Goal: Task Accomplishment & Management: Use online tool/utility

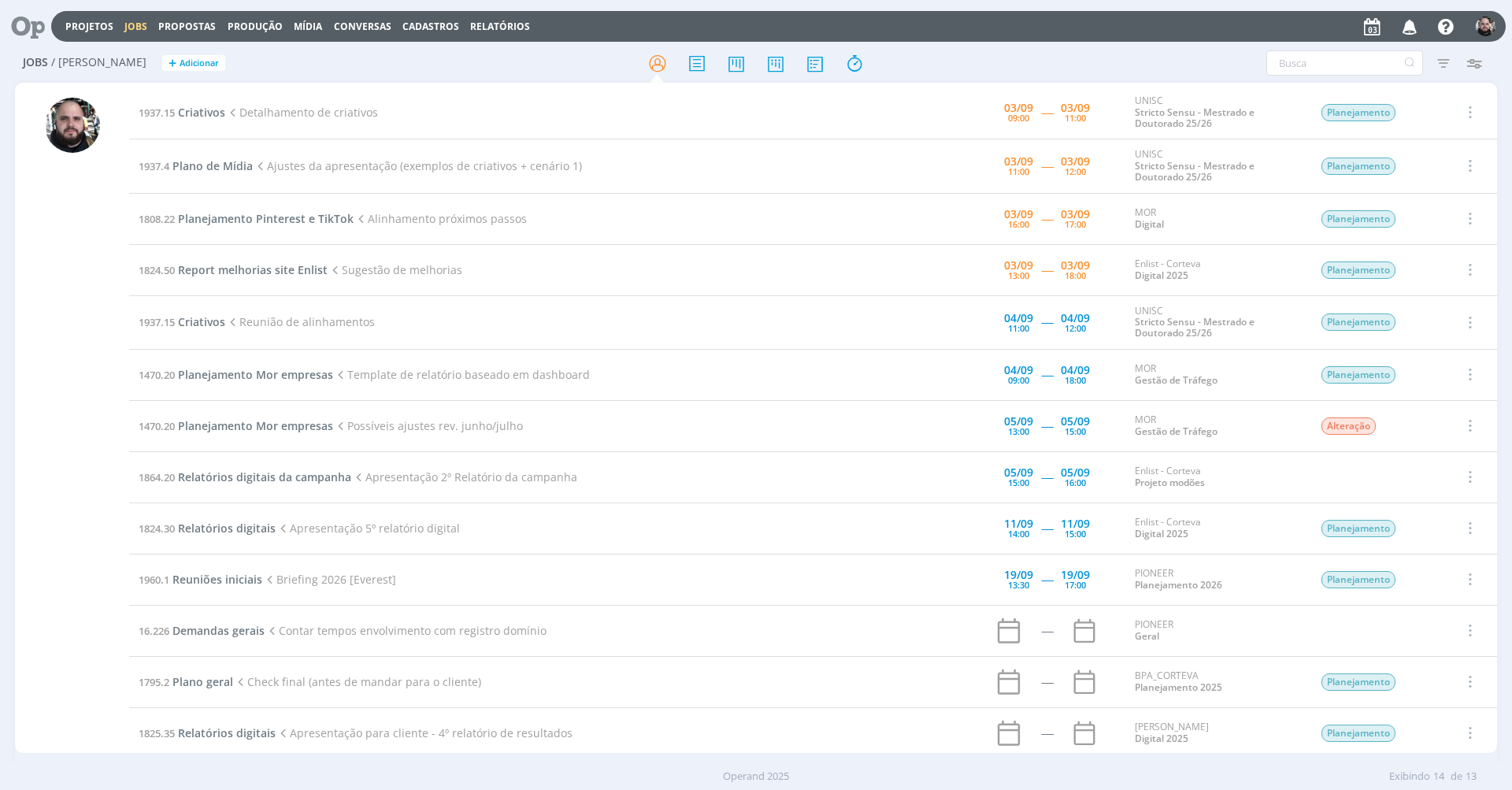
click at [457, 47] on h2 "Jobs / [PERSON_NAME] + Adicionar" at bounding box center [262, 61] width 478 height 33
click at [199, 112] on span "Criativos" at bounding box center [201, 112] width 47 height 15
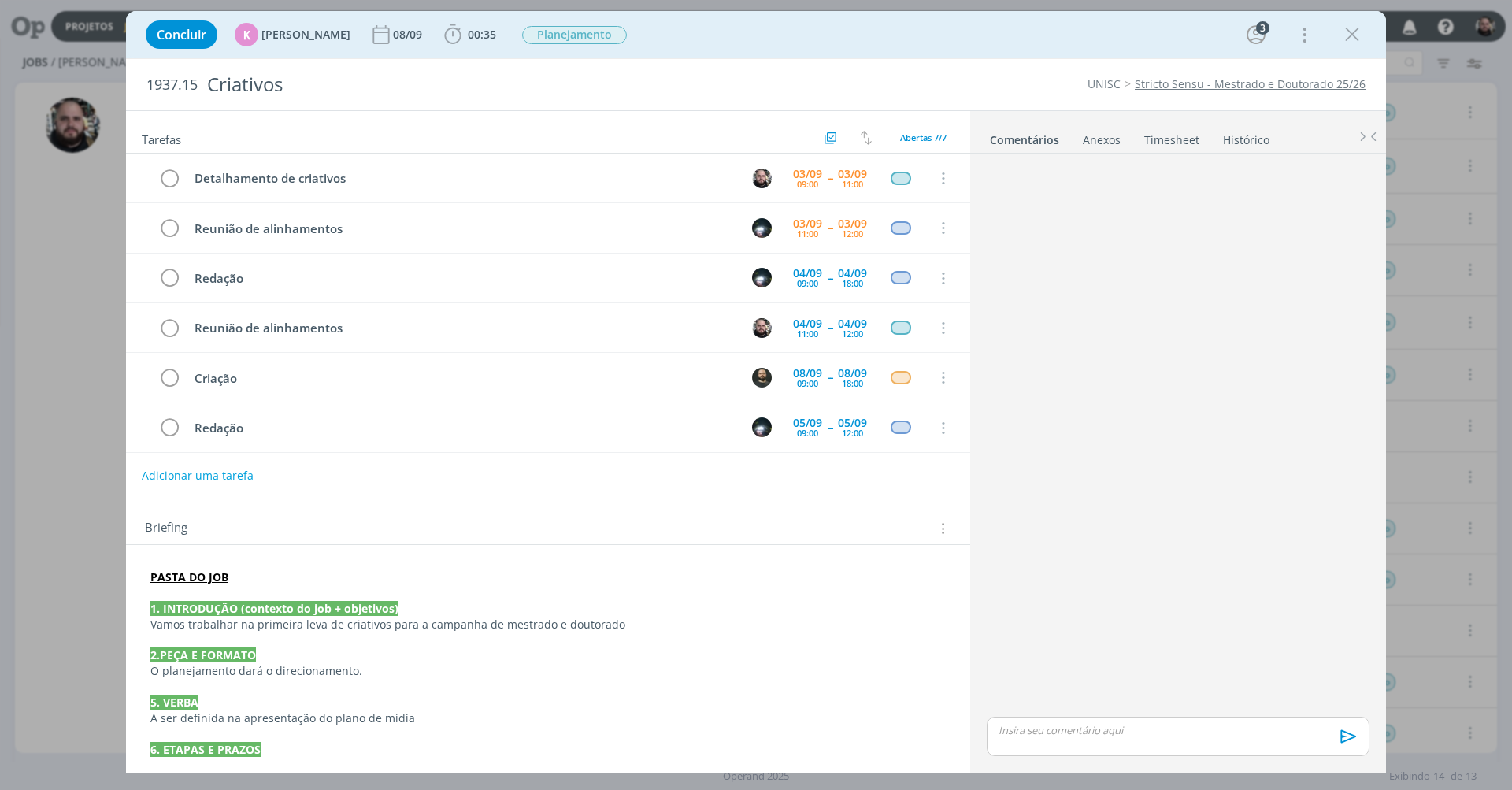
click at [194, 578] on strong "PASTA DO JOB" at bounding box center [189, 578] width 78 height 15
click at [200, 614] on link "[URL][DOMAIN_NAME]" at bounding box center [254, 607] width 119 height 20
click at [1355, 85] on link "Stricto Sensu - Mestrado e Doutorado 25/26" at bounding box center [1251, 85] width 231 height 15
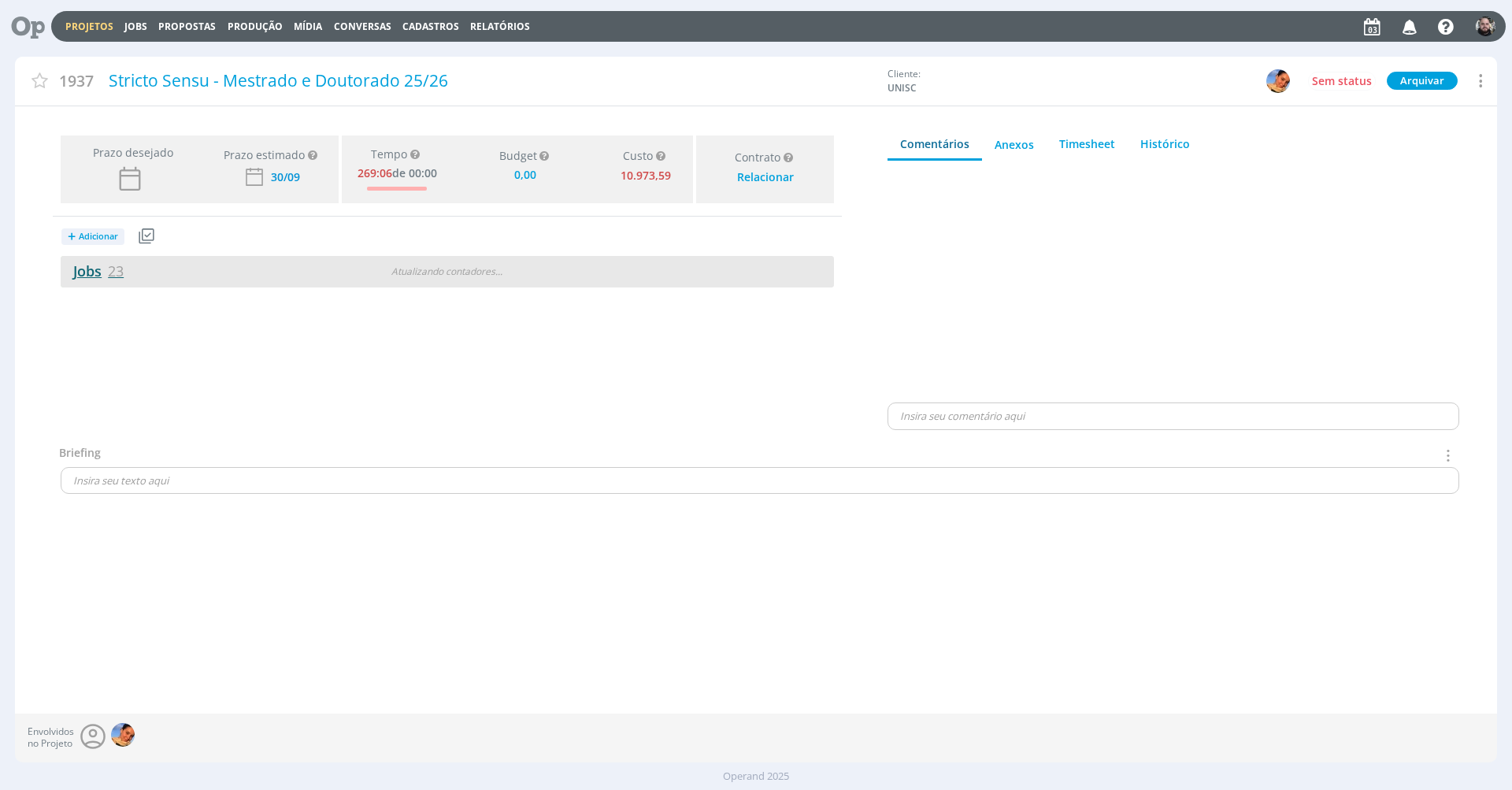
click at [110, 275] on span "23" at bounding box center [115, 271] width 15 height 19
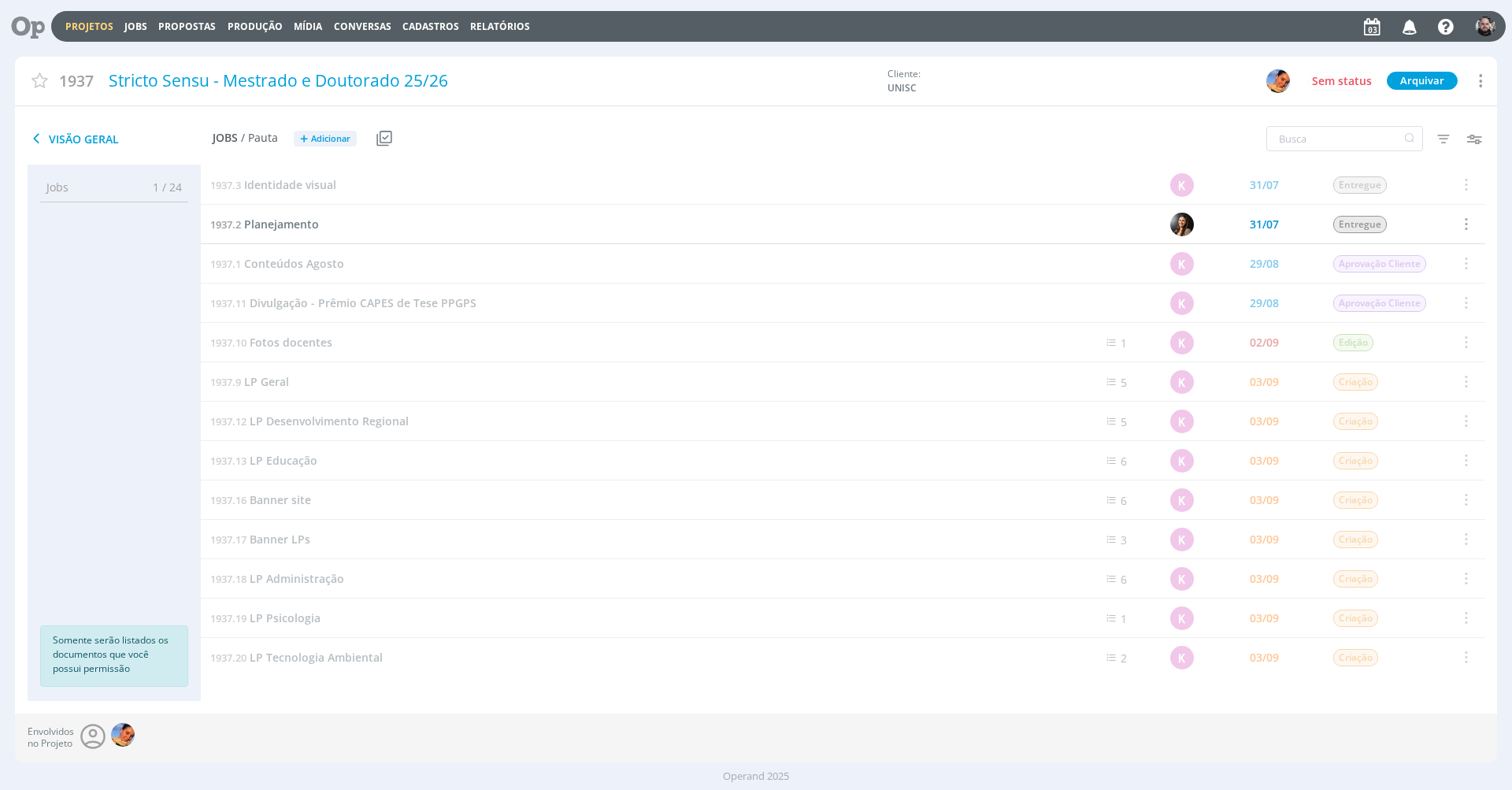
scroll to position [401, 0]
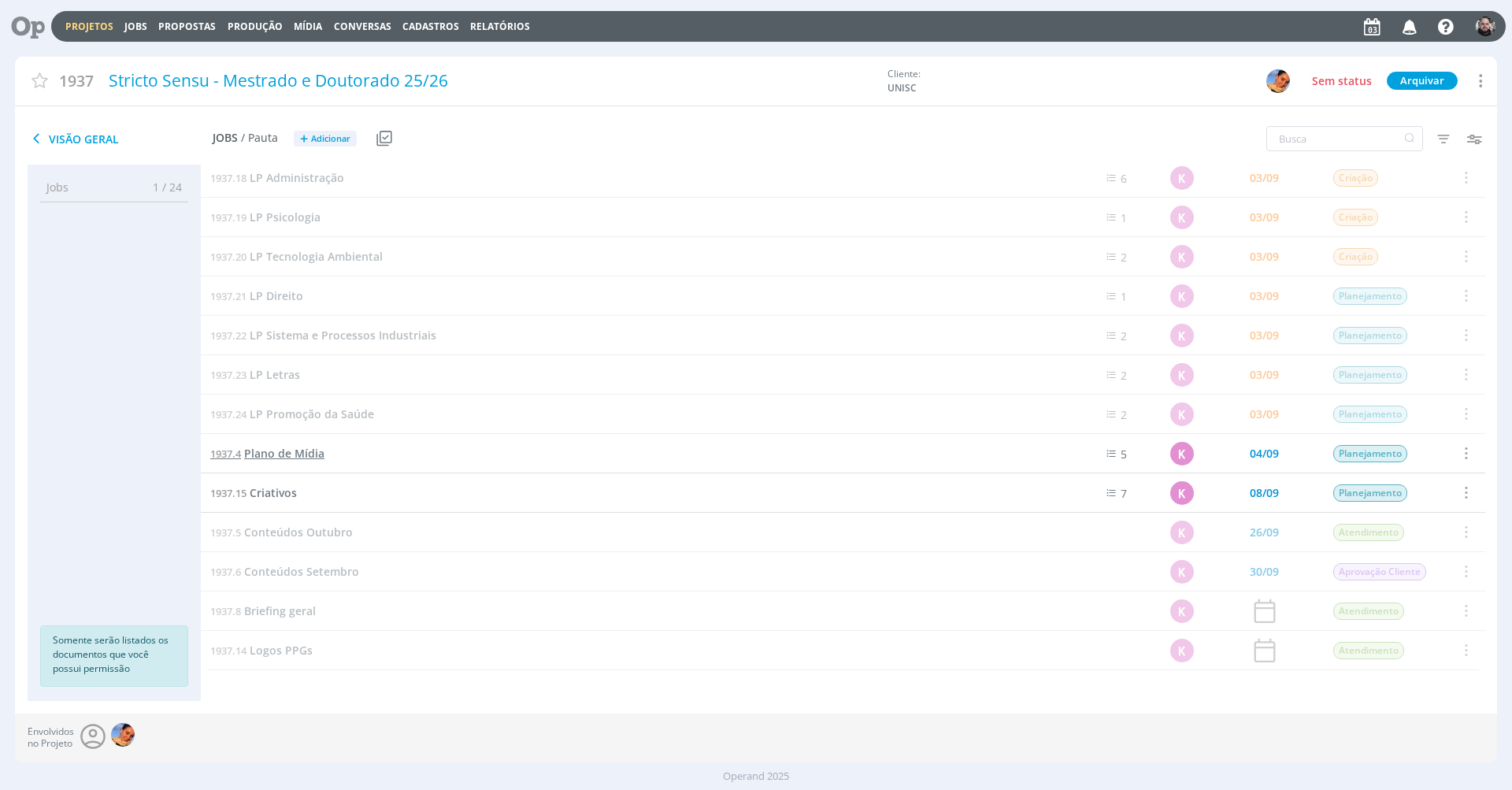
click at [300, 457] on span "Plano de Mídia" at bounding box center [284, 454] width 81 height 15
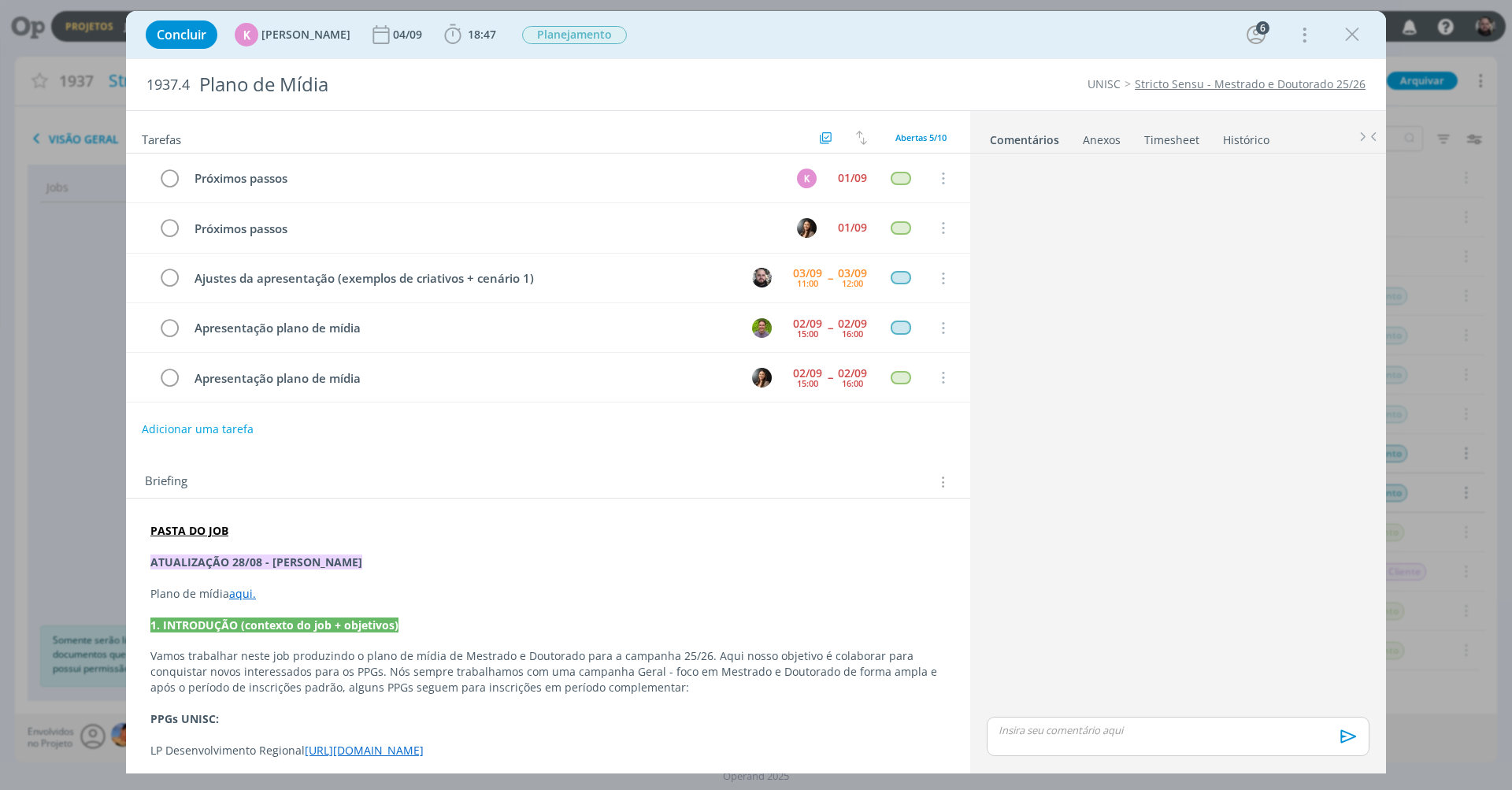
click at [243, 589] on link "aqui." at bounding box center [243, 594] width 27 height 15
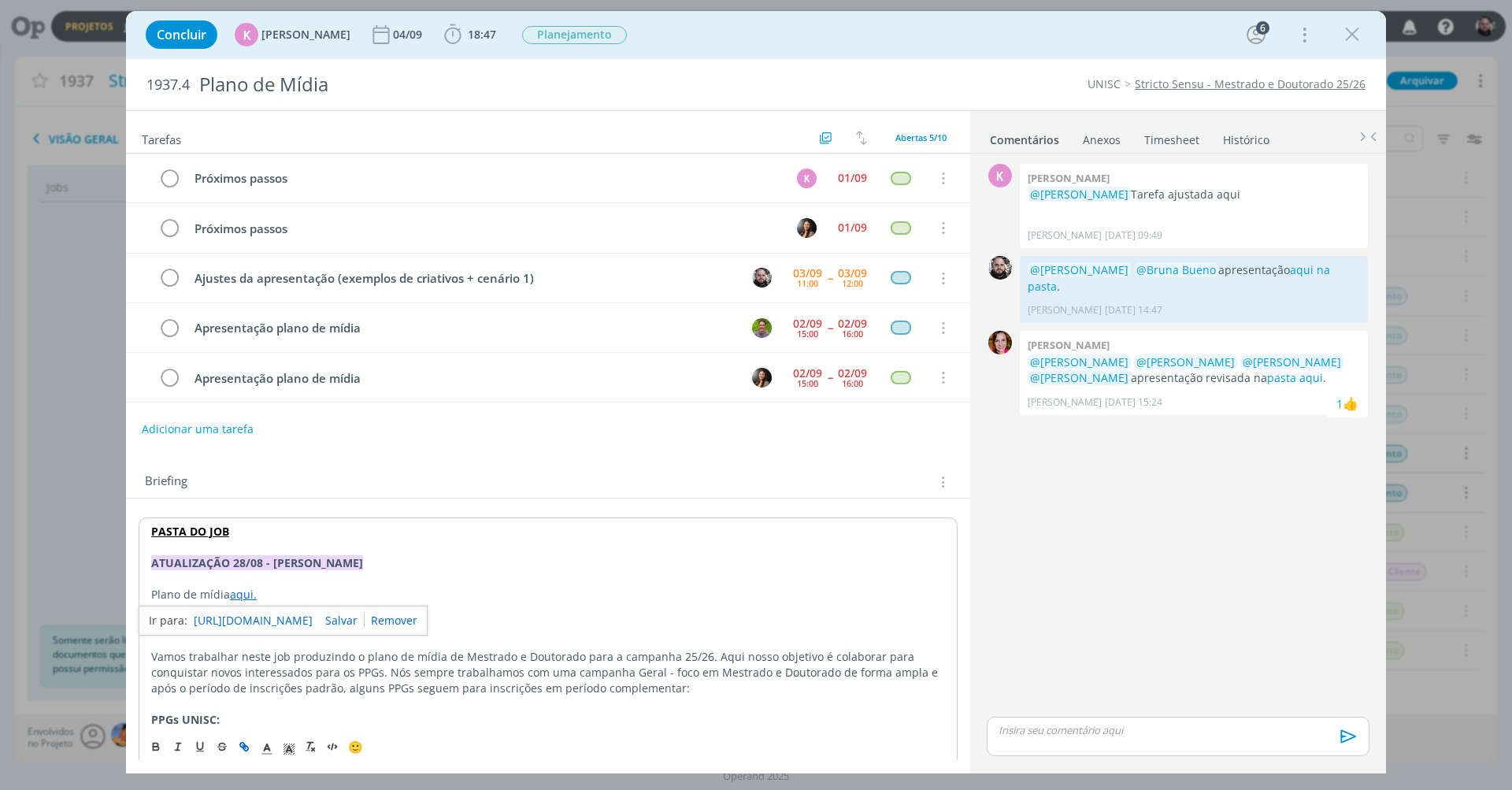
click at [260, 615] on link "https://sobeae.sharepoint.com/:x:/s/SOBEAE/ET9_AOi8yyRLh3lwc9DEvAMB0j5hiXwccFCl…" at bounding box center [254, 621] width 119 height 20
click at [258, 587] on p "Plano de mídia aqui." at bounding box center [548, 595] width 794 height 15
click at [275, 587] on p "Plano de mídia aqui." at bounding box center [548, 595] width 794 height 15
click at [238, 592] on link "aqui." at bounding box center [243, 595] width 27 height 15
click at [252, 620] on link "https://sobeae.sharepoint.com/:x:/s/SOBEAE/ET9_AOi8yyRLh3lwc9DEvAMB0j5hiXwccFCl…" at bounding box center [254, 621] width 119 height 20
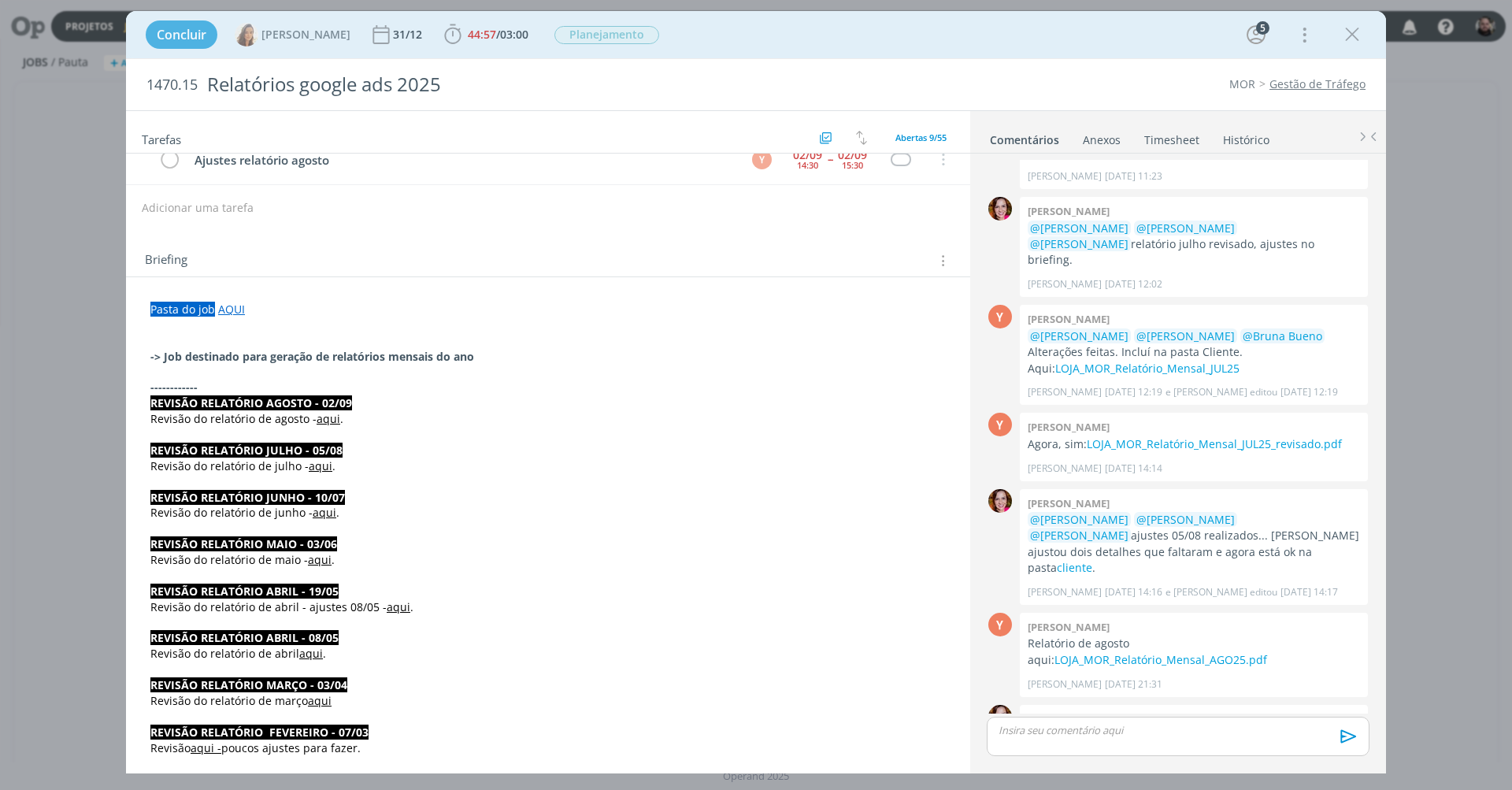
scroll to position [120, 0]
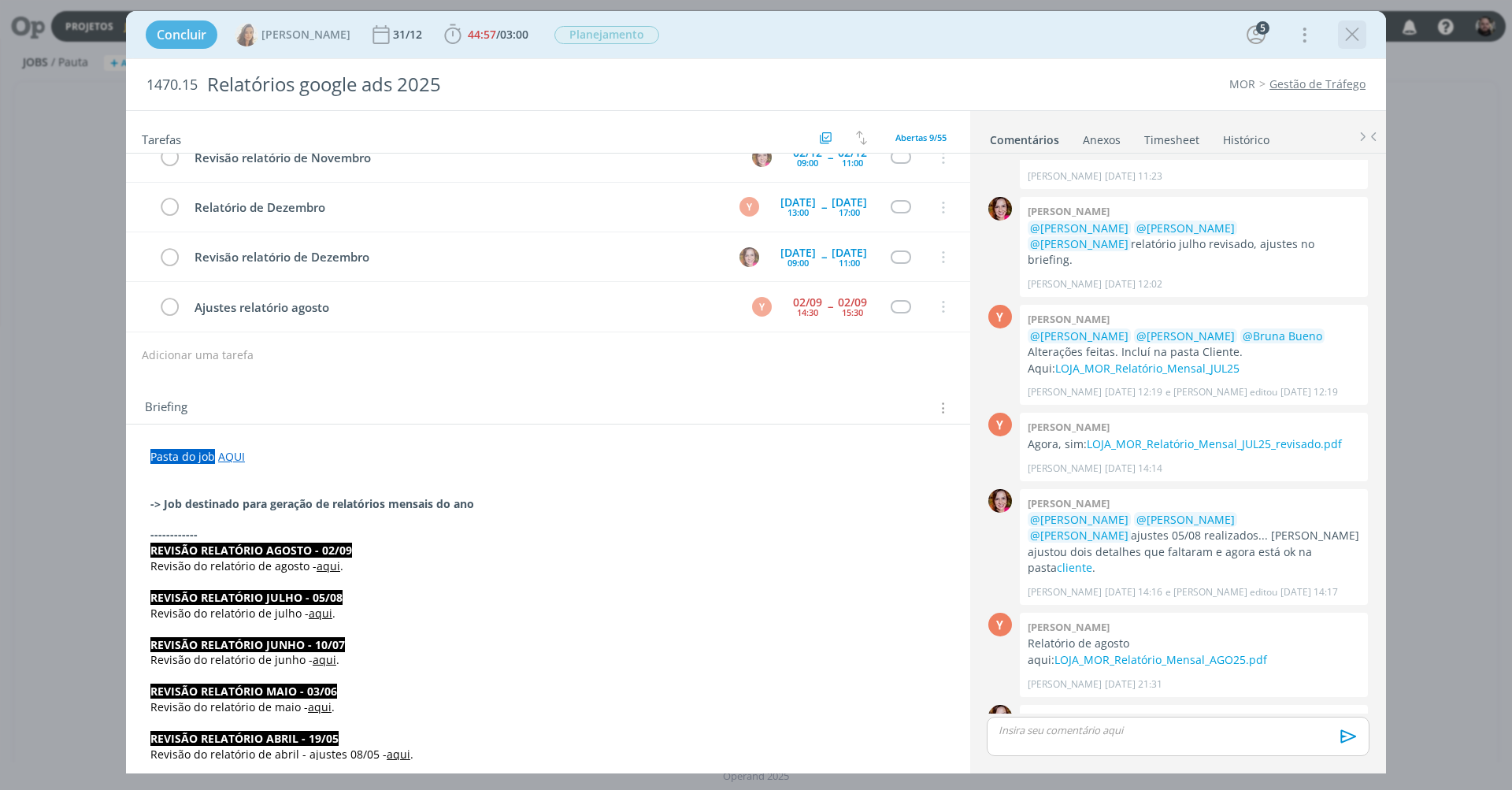
click at [1351, 33] on icon "dialog" at bounding box center [1353, 35] width 24 height 24
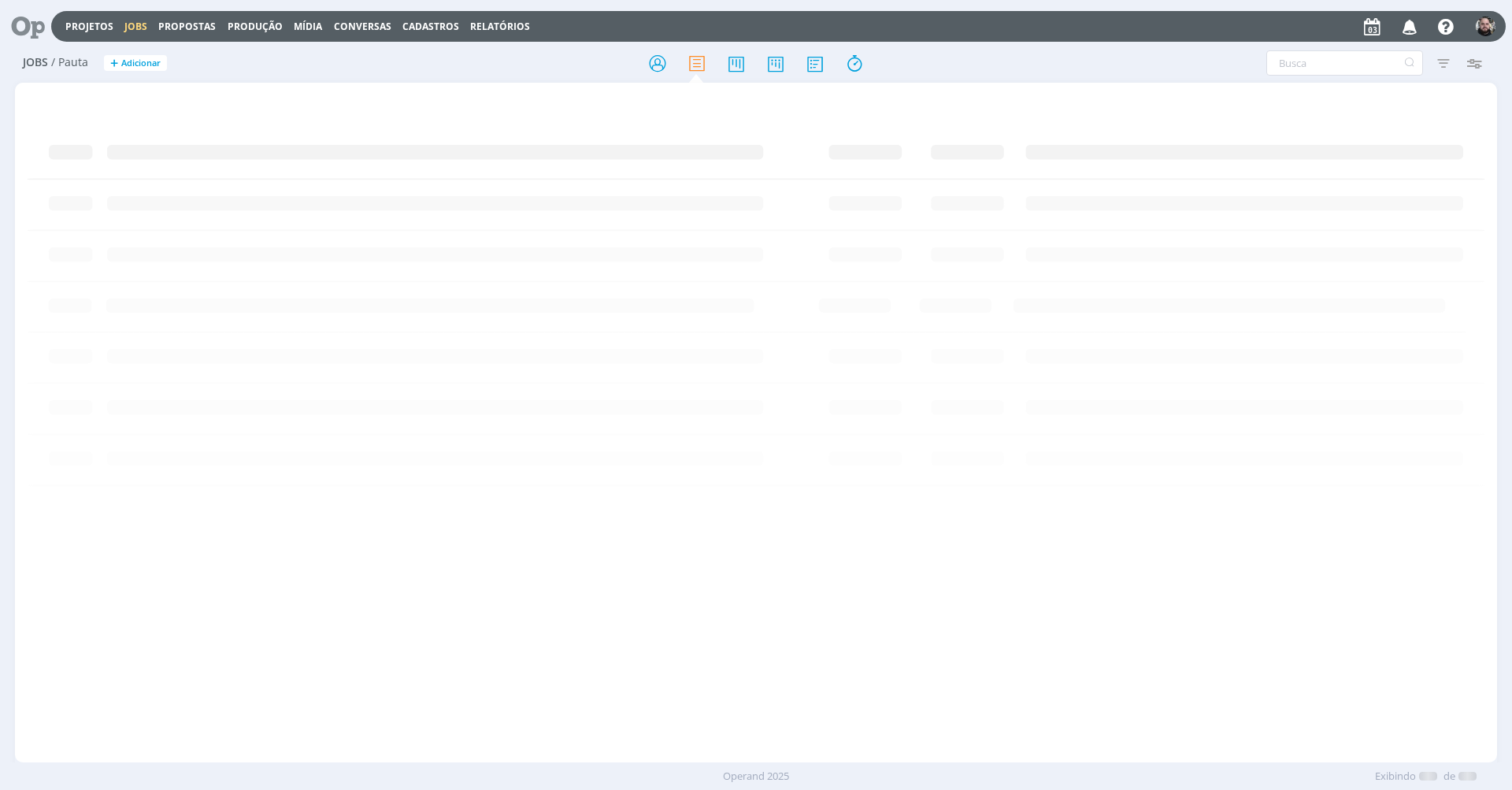
click at [1089, 32] on div "Projetos Jobs Propostas Produção Mídia Conversas Cadastros Relatórios Notificaç…" at bounding box center [778, 26] width 1455 height 31
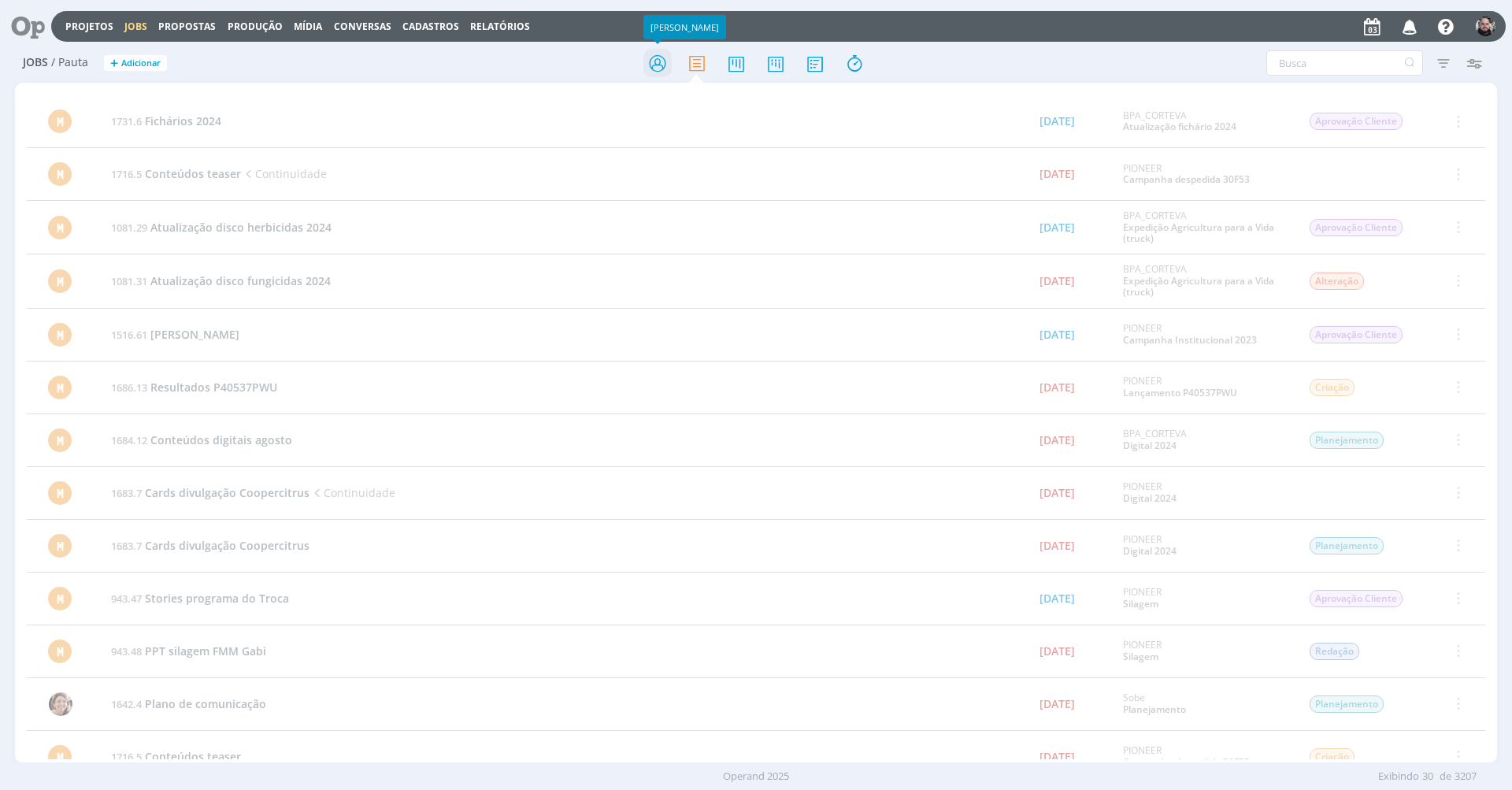
click at [669, 68] on icon at bounding box center [658, 63] width 29 height 31
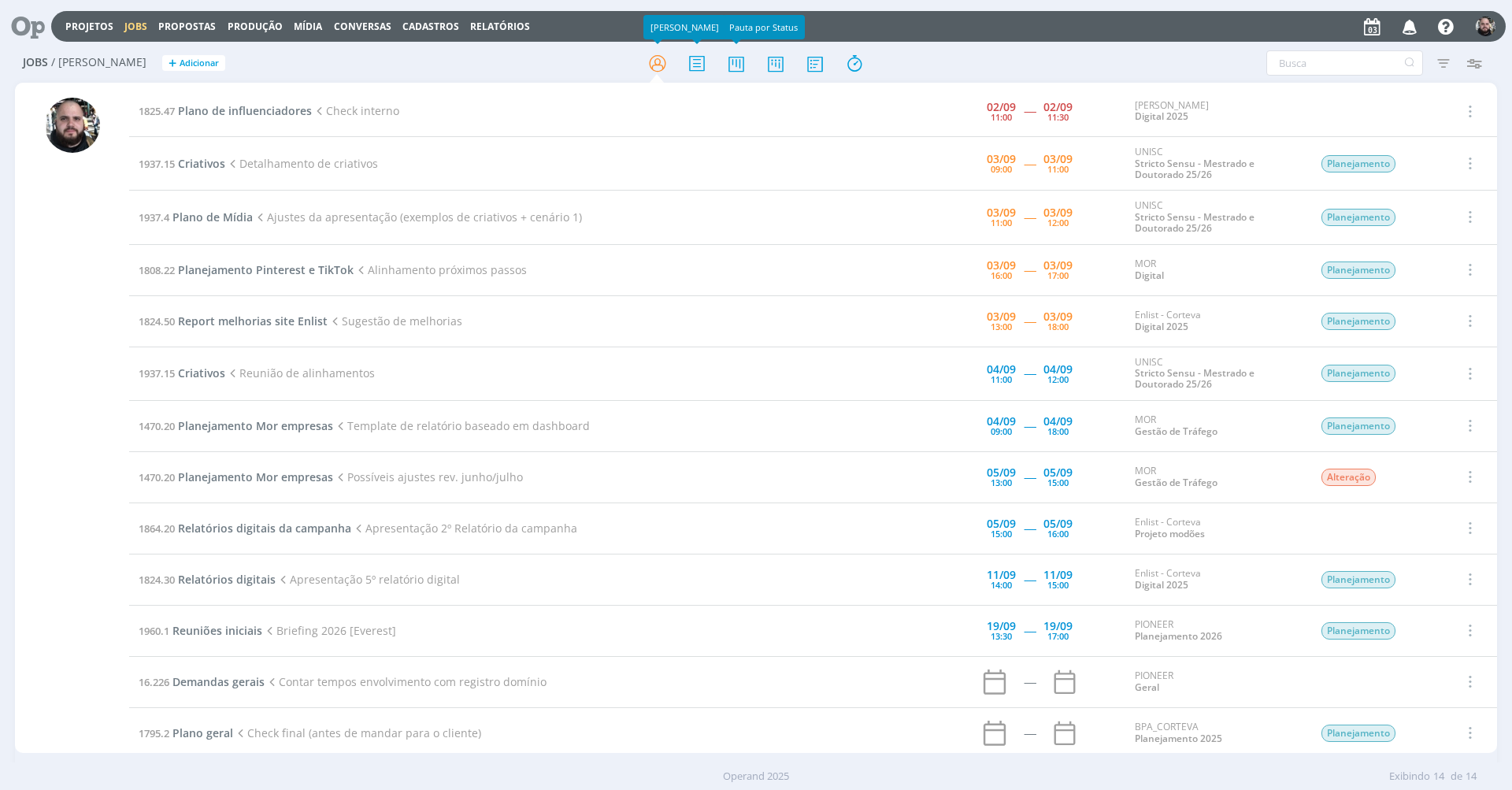
click at [533, 64] on div at bounding box center [756, 63] width 494 height 29
click at [545, 55] on div at bounding box center [756, 63] width 494 height 29
click at [570, 63] on div at bounding box center [756, 63] width 494 height 29
click at [996, 52] on div at bounding box center [756, 63] width 494 height 29
click at [895, 81] on div "Jobs / Minha Pauta + Adicionar Filtros Filtrar Limpar Tipo Jobs e Tarefas Data …" at bounding box center [756, 63] width 1482 height 39
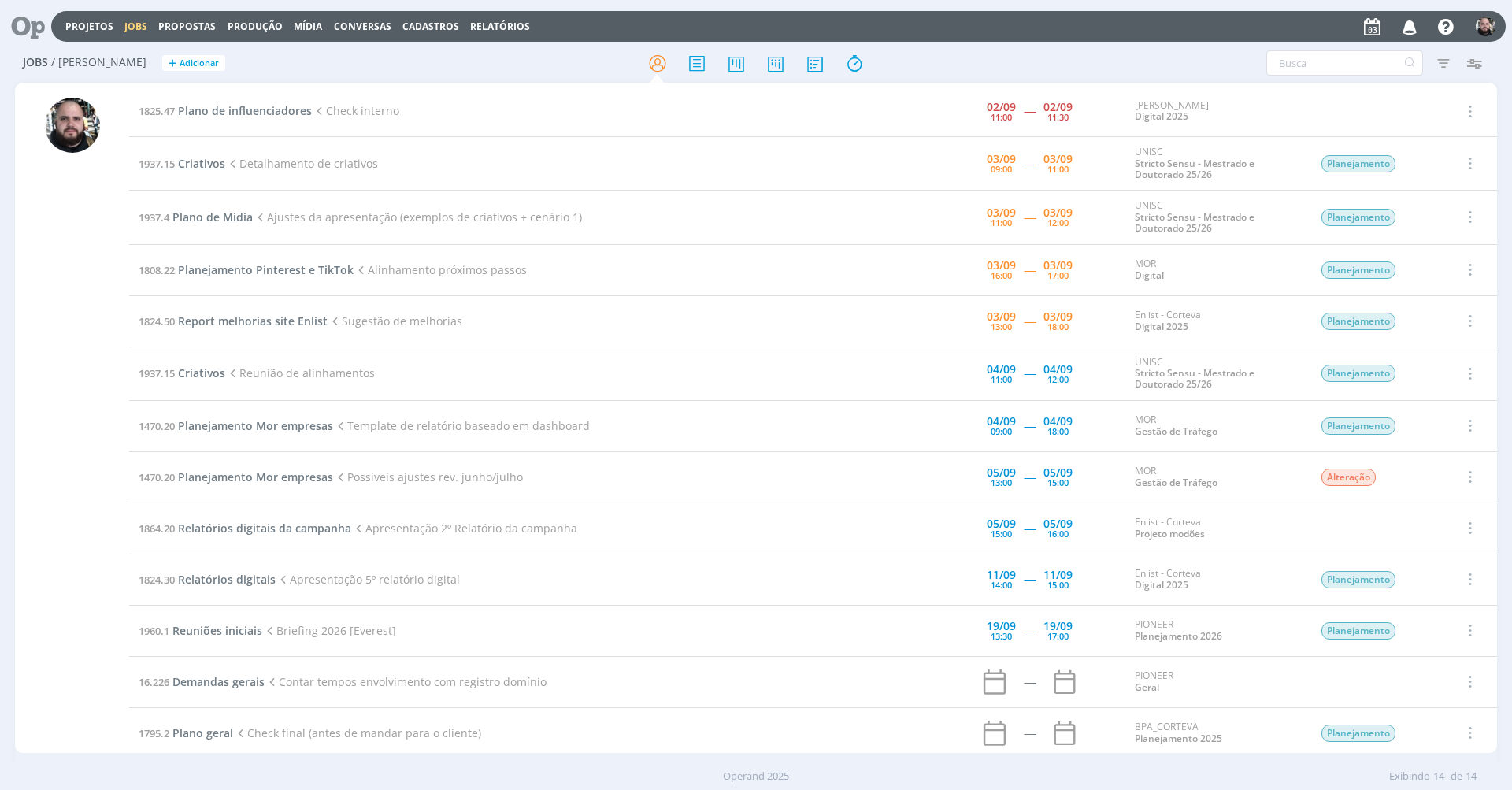
click at [206, 164] on span "Criativos" at bounding box center [201, 163] width 47 height 15
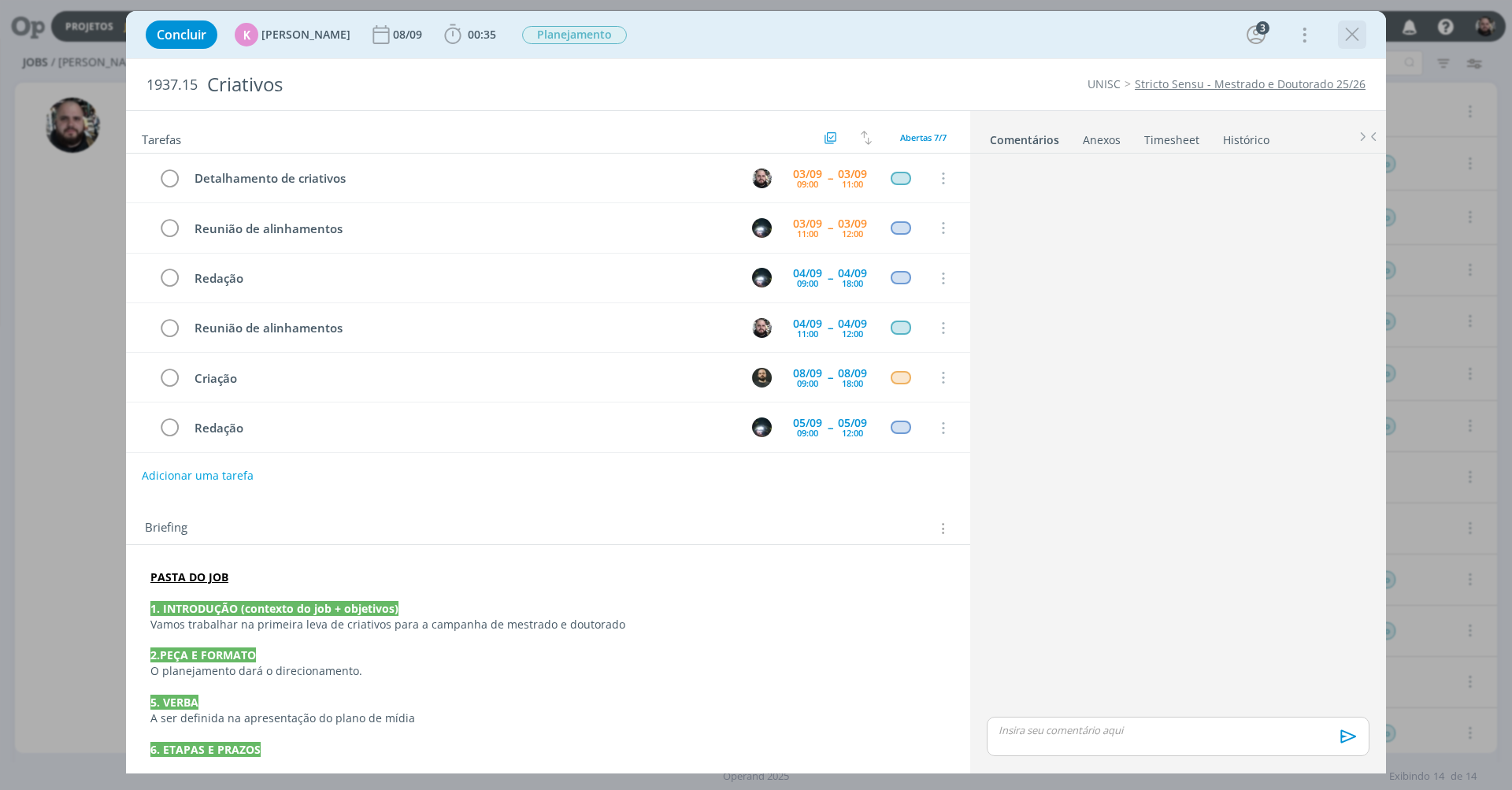
click at [1344, 37] on icon "dialog" at bounding box center [1353, 35] width 24 height 24
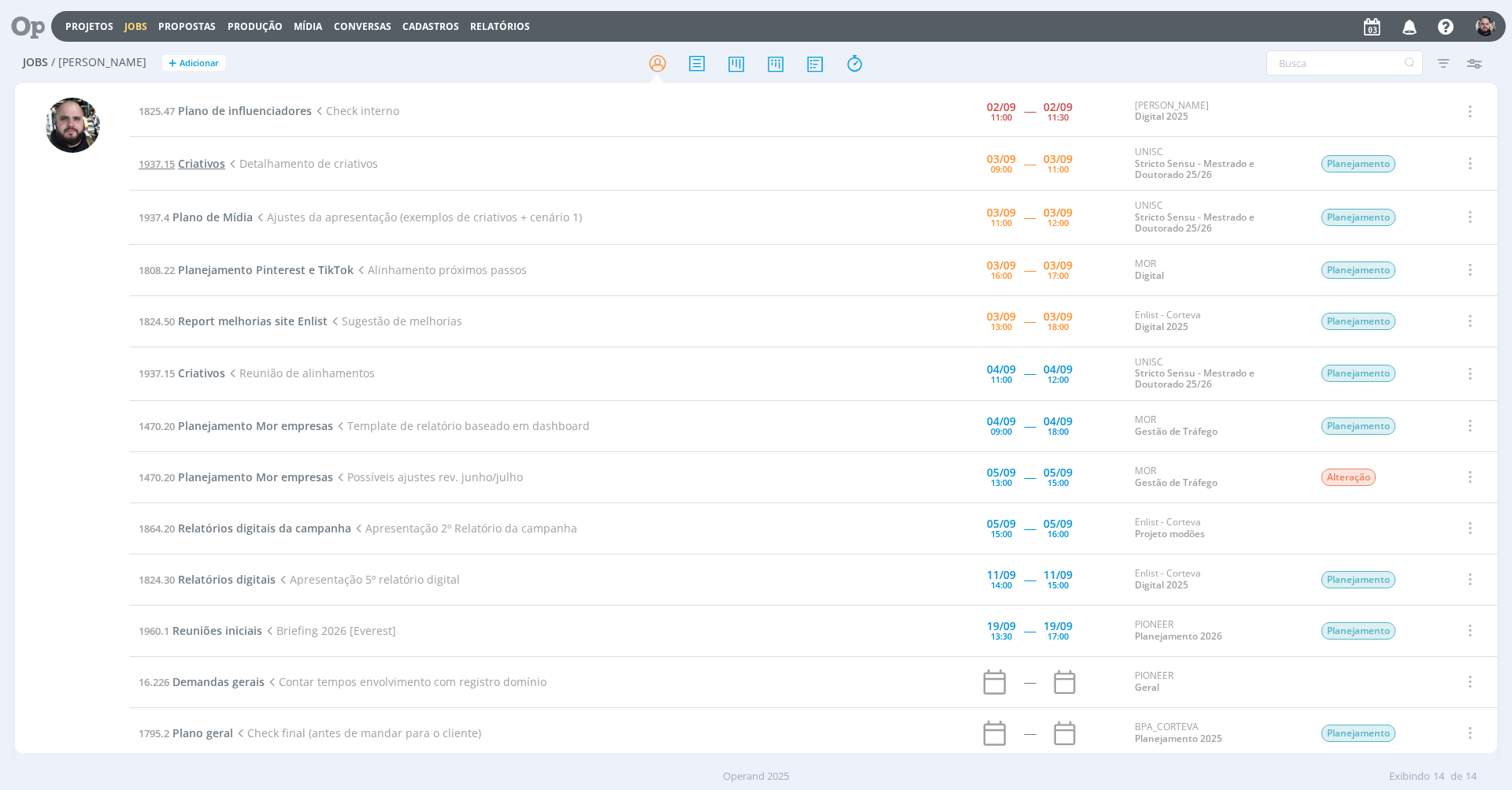
click at [175, 159] on span "1937.15" at bounding box center [157, 163] width 37 height 14
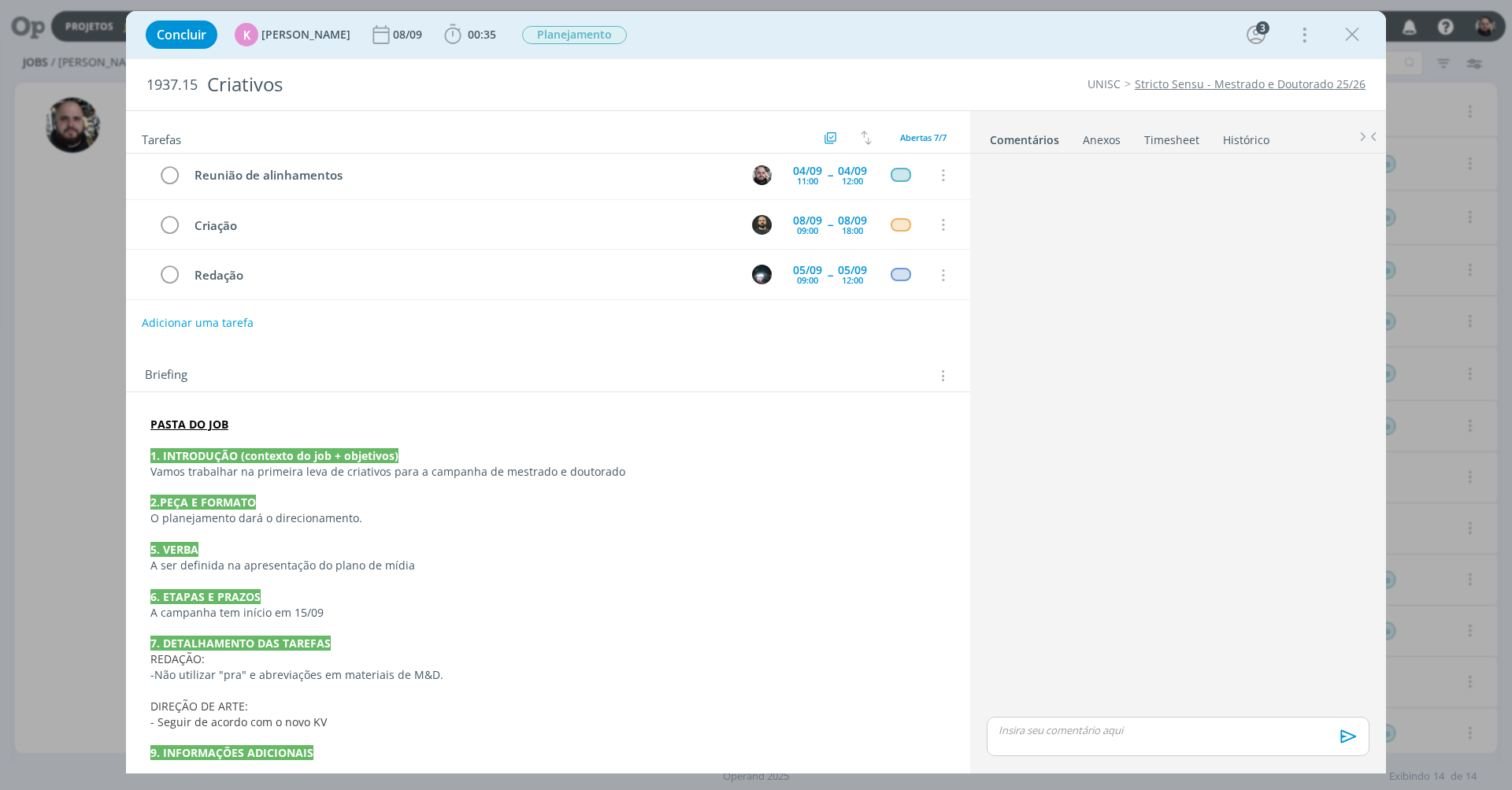
scroll to position [313, 0]
